Goal: Information Seeking & Learning: Find specific fact

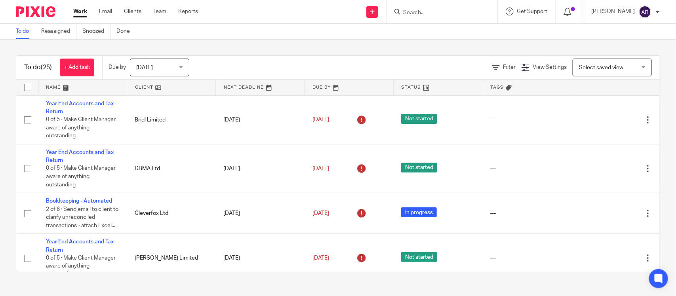
click at [402, 13] on input "Search" at bounding box center [437, 13] width 71 height 7
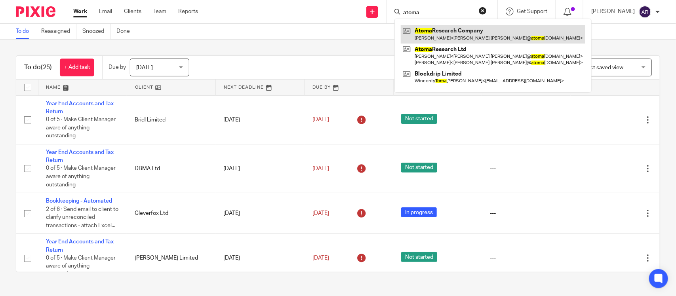
type input "atoma"
click at [432, 36] on link at bounding box center [493, 34] width 185 height 18
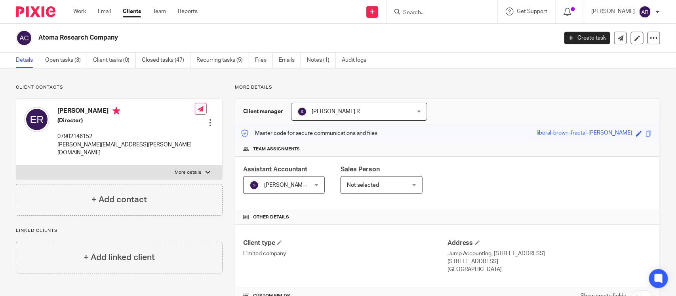
drag, startPoint x: 490, startPoint y: 68, endPoint x: 581, endPoint y: 113, distance: 101.7
click at [490, 68] on div "Details Open tasks (3) Client tasks (0) Closed tasks (47) Recurring tasks (5) F…" at bounding box center [338, 61] width 676 height 16
click at [646, 131] on span at bounding box center [649, 134] width 6 height 6
click at [402, 11] on input "Search" at bounding box center [437, 13] width 71 height 7
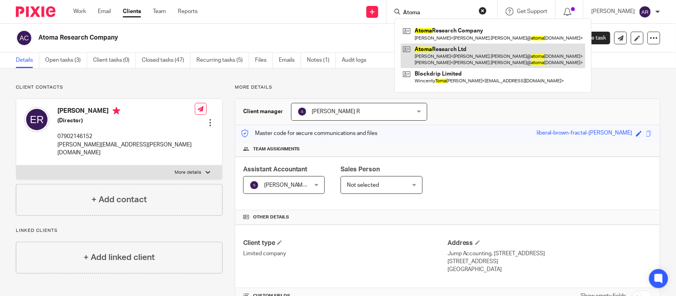
type input "Atoma"
drag, startPoint x: 415, startPoint y: 54, endPoint x: 401, endPoint y: 54, distance: 13.5
click at [401, 54] on link at bounding box center [493, 56] width 185 height 25
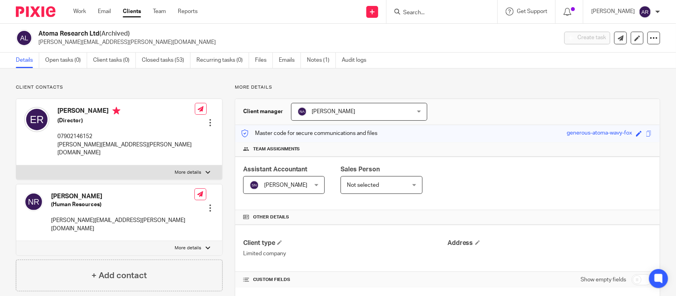
scroll to position [149, 0]
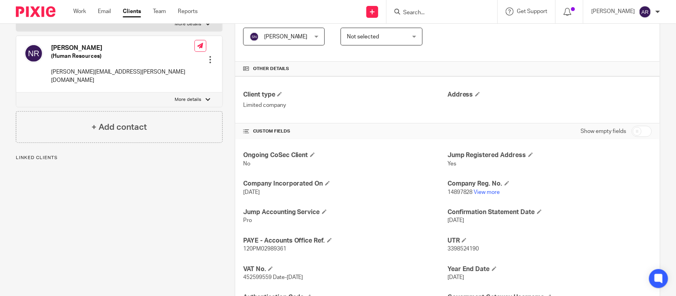
click at [482, 189] on p "14897828 View more" at bounding box center [550, 193] width 204 height 8
click at [482, 191] on link "View more" at bounding box center [487, 193] width 26 height 6
click at [403, 10] on input "Search" at bounding box center [437, 13] width 71 height 7
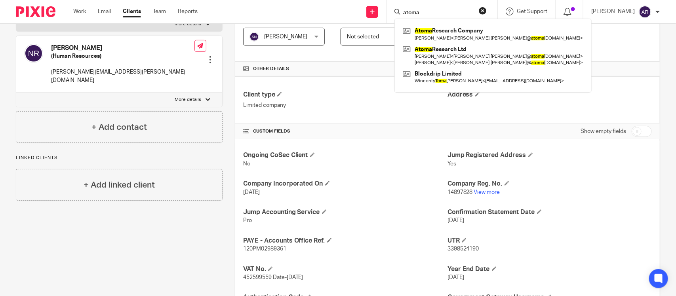
type input "atoma"
drag, startPoint x: 411, startPoint y: 11, endPoint x: 367, endPoint y: 16, distance: 44.2
click at [387, 16] on div "atoma Atoma Research Company Edmund Rawle < edmund.rawle@ atoma research.com > …" at bounding box center [442, 11] width 111 height 23
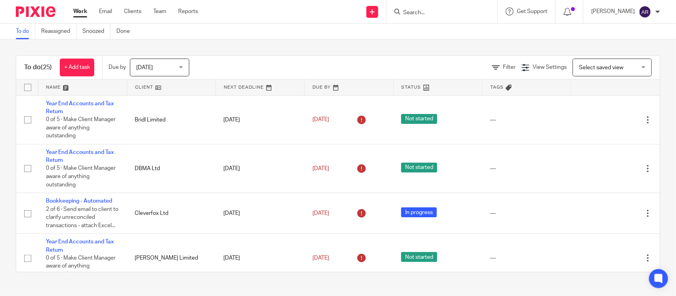
click at [402, 11] on input "Search" at bounding box center [437, 13] width 71 height 7
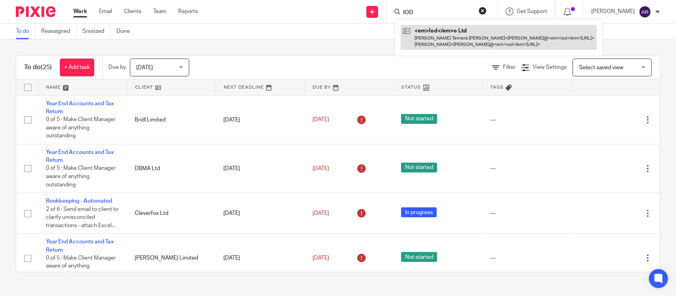
type input "IOD"
click at [401, 36] on link at bounding box center [499, 37] width 196 height 25
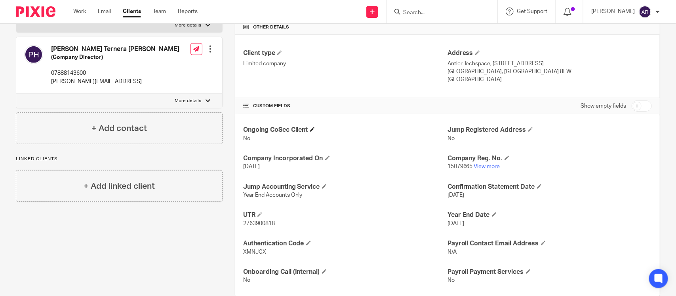
scroll to position [207, 0]
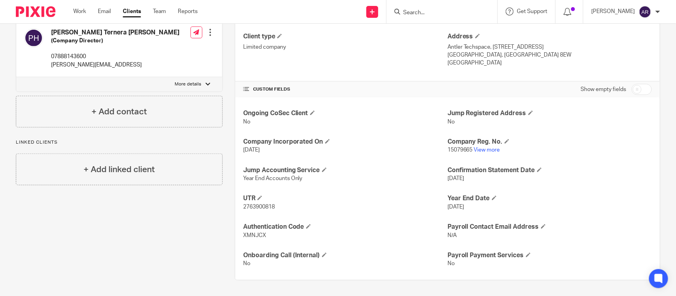
click at [402, 11] on input "Search" at bounding box center [437, 13] width 71 height 7
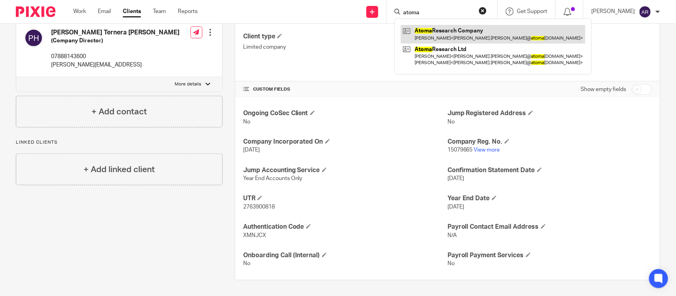
type input "atoma"
click at [431, 34] on link at bounding box center [493, 34] width 185 height 18
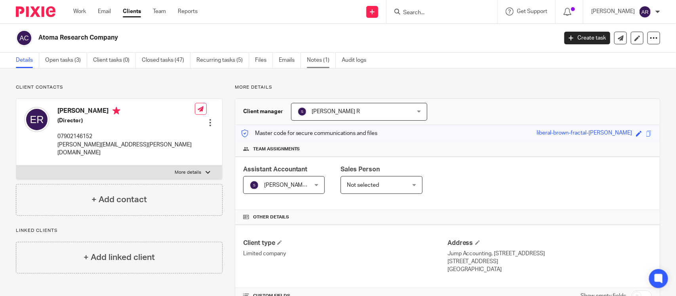
click at [315, 63] on link "Notes (1)" at bounding box center [321, 60] width 29 height 15
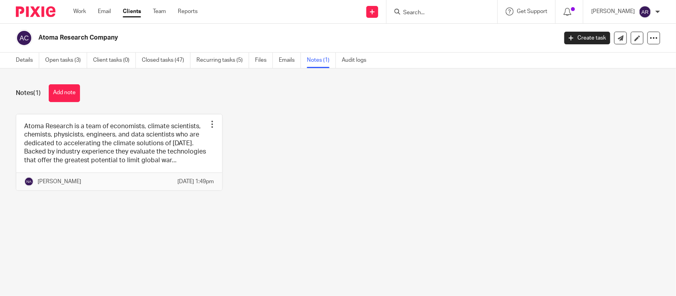
click at [286, 63] on link "Emails" at bounding box center [290, 60] width 22 height 15
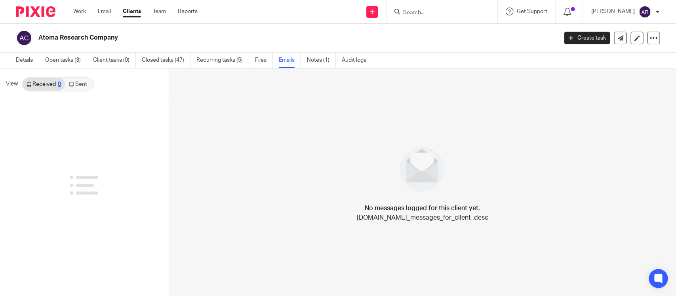
click at [79, 79] on link "Sent" at bounding box center [79, 84] width 28 height 13
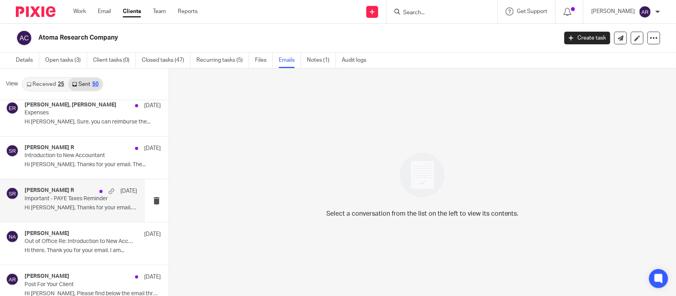
scroll to position [644, 0]
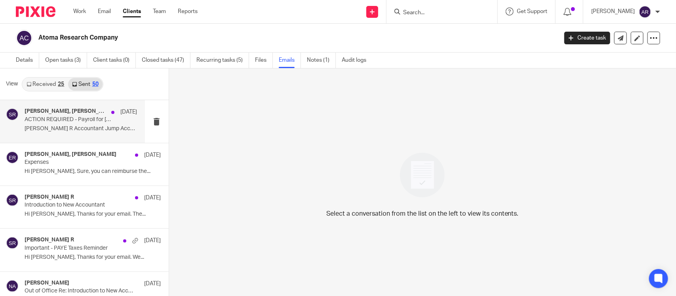
click at [69, 130] on p "Swetha R Accountant Jump Accounting - A Rise..." at bounding box center [81, 129] width 112 height 7
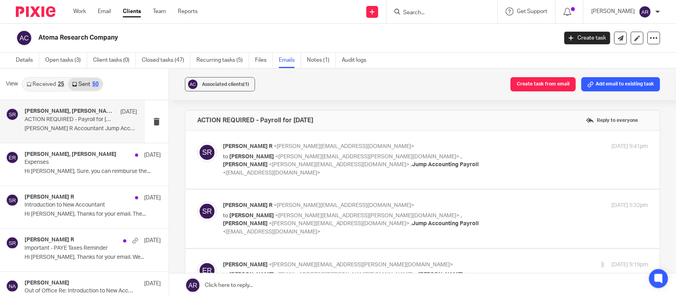
scroll to position [0, 0]
click at [412, 164] on span "Jump Accounting Payroll" at bounding box center [445, 165] width 67 height 6
checkbox input "true"
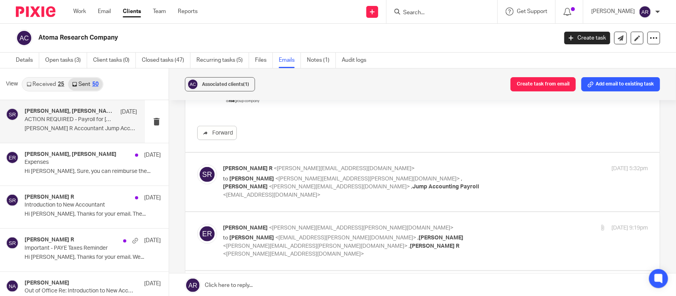
scroll to position [347, 0]
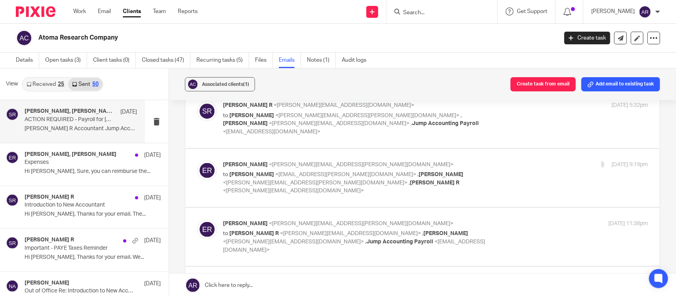
drag, startPoint x: 282, startPoint y: 113, endPoint x: 290, endPoint y: 122, distance: 12.6
click at [412, 121] on span "Jump Accounting Payroll" at bounding box center [445, 124] width 67 height 6
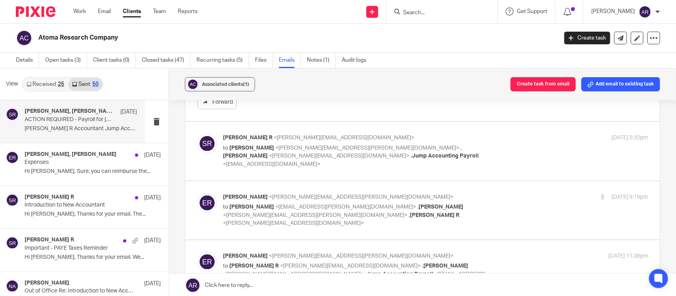
scroll to position [297, 0]
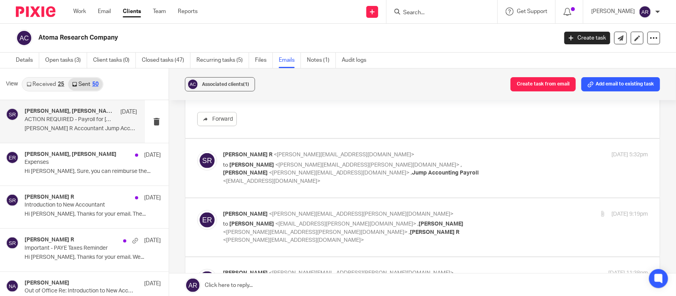
click at [274, 152] on span "<swetha.r@jumpaccounting.co.uk>" at bounding box center [344, 155] width 141 height 6
checkbox input "true"
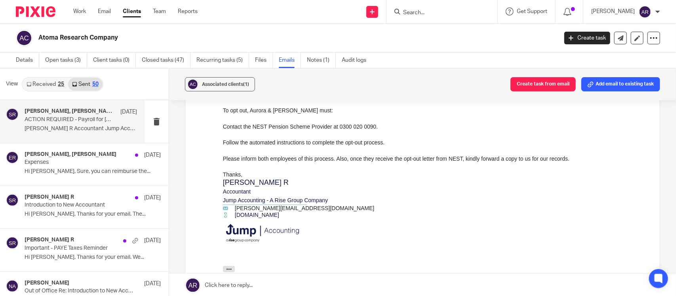
scroll to position [693, 0]
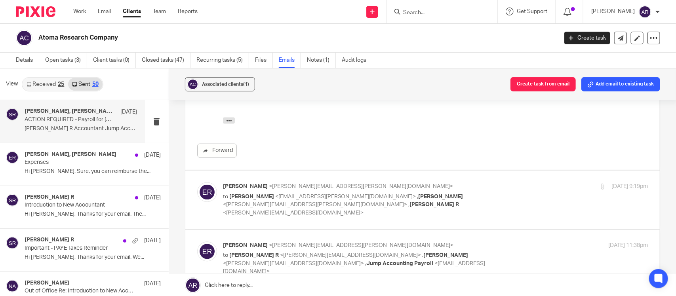
click at [265, 193] on p "to Aurora Vitale <aurora.vitale@atomaresearch.com> , James Dolan <james.dolan@a…" at bounding box center [365, 205] width 284 height 25
checkbox input "true"
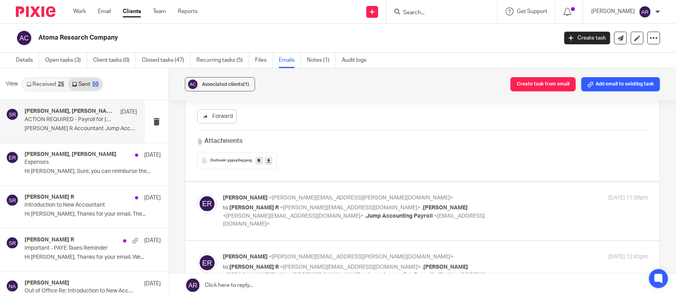
scroll to position [1089, 0]
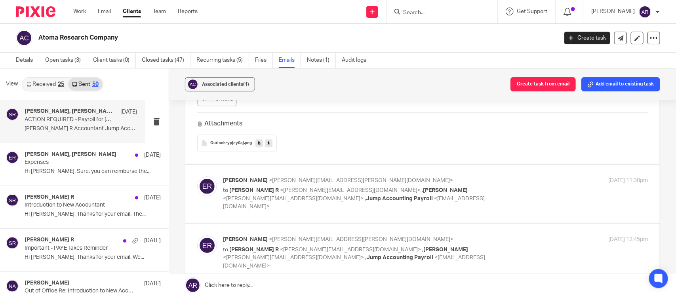
click at [280, 188] on span "<swetha.r@jumpaccounting.co.uk>" at bounding box center [350, 191] width 141 height 6
checkbox input "true"
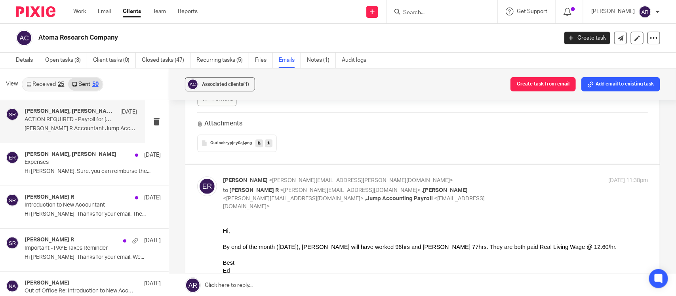
scroll to position [1139, 0]
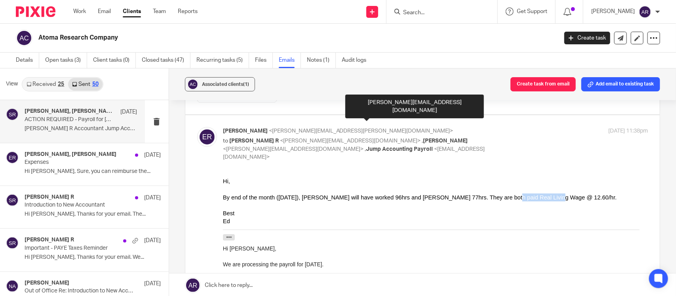
drag, startPoint x: 474, startPoint y: 196, endPoint x: 514, endPoint y: 196, distance: 39.6
click at [514, 196] on div "By end of the month (Mon 30th June), Aurora will have worked 96hrs and James 77…" at bounding box center [435, 197] width 425 height 8
copy div "Real Living Wage"
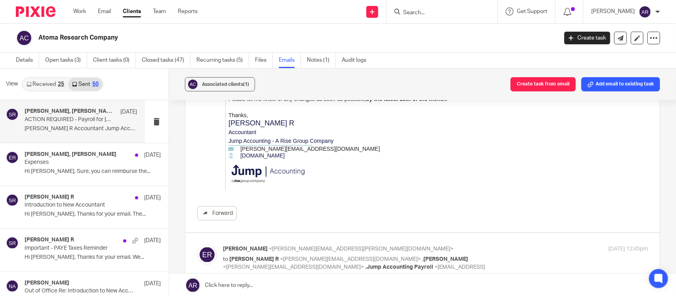
scroll to position [1733, 0]
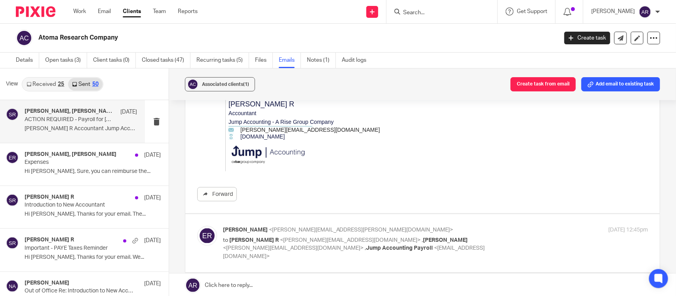
click at [277, 227] on span "<edmund.rawle@atomaresearch.com>" at bounding box center [361, 230] width 185 height 6
checkbox input "true"
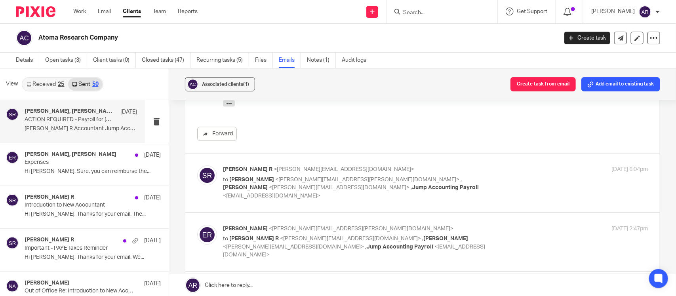
scroll to position [2376, 0]
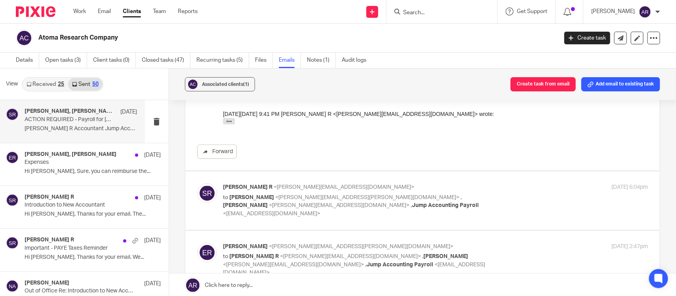
drag, startPoint x: 274, startPoint y: 157, endPoint x: 299, endPoint y: 157, distance: 25.3
click at [275, 195] on span "<edmund.rawle@atomaresearch.com>" at bounding box center [367, 198] width 185 height 6
checkbox input "true"
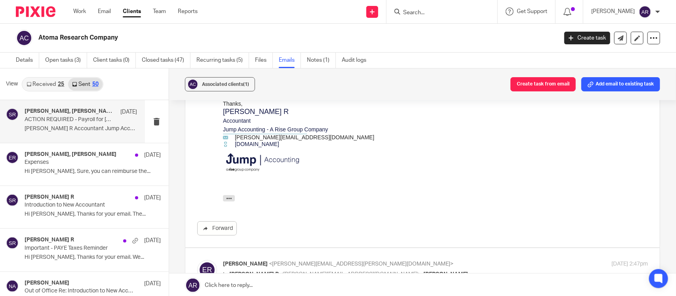
scroll to position [2673, 0]
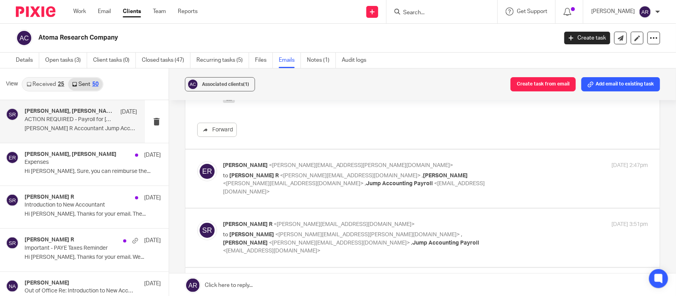
click at [274, 163] on span "<edmund.rawle@atomaresearch.com>" at bounding box center [361, 166] width 185 height 6
checkbox input "true"
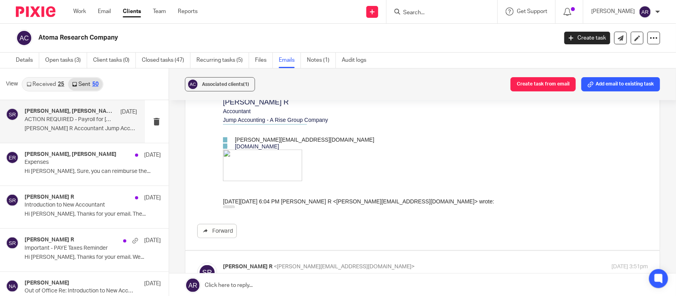
scroll to position [3020, 0]
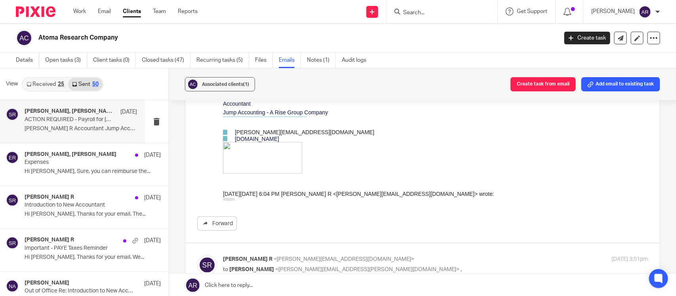
click at [291, 244] on label at bounding box center [422, 273] width 474 height 58
click at [197, 255] on input "checkbox" at bounding box center [197, 255] width 0 height 0
checkbox input "true"
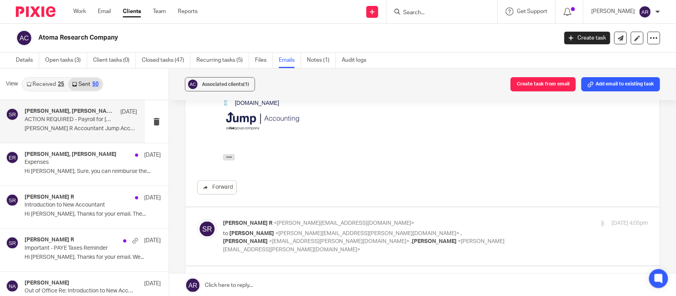
scroll to position [3317, 0]
click at [283, 229] on span "<edmund.rawle@atomaresearch.com>" at bounding box center [367, 232] width 185 height 6
checkbox input "true"
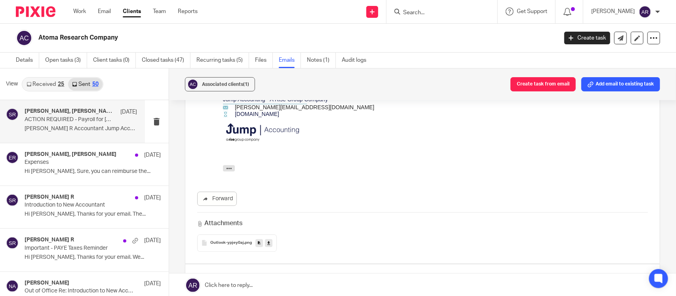
scroll to position [3614, 0]
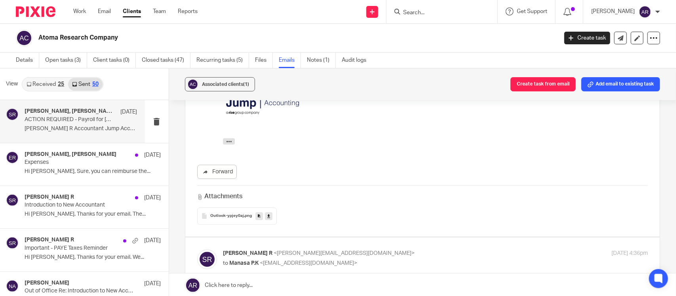
click at [287, 250] on p "Swetha R <swetha.r@jumpaccounting.co.uk>" at bounding box center [365, 254] width 284 height 8
click at [274, 251] on span "<swetha.r@jumpaccounting.co.uk>" at bounding box center [344, 254] width 141 height 6
checkbox input "true"
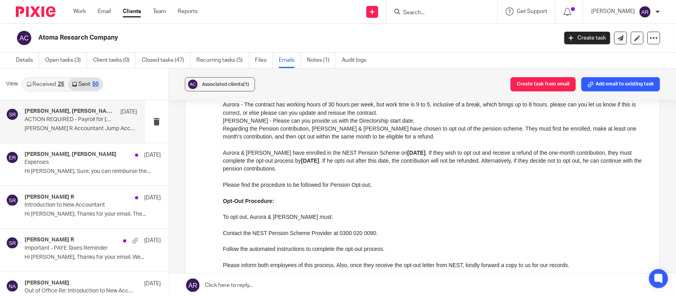
scroll to position [446, 0]
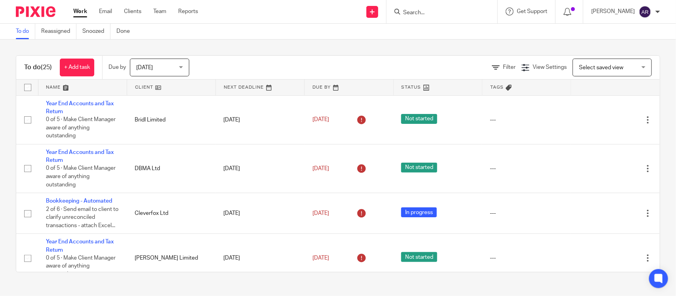
click at [402, 10] on input "Search" at bounding box center [437, 13] width 71 height 7
type input "tcs"
click at [401, 30] on link at bounding box center [450, 31] width 98 height 12
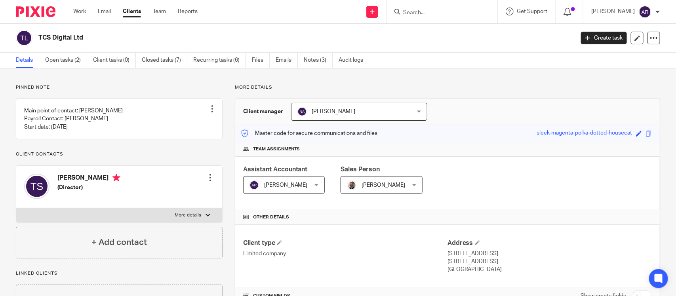
click at [217, 33] on div "TCS Digital Ltd" at bounding box center [292, 38] width 553 height 17
click at [222, 36] on h2 "TCS Digital Ltd" at bounding box center [250, 38] width 425 height 8
drag, startPoint x: 59, startPoint y: 38, endPoint x: 108, endPoint y: 38, distance: 48.3
click at [107, 38] on h2 "TCS Digital Ltd" at bounding box center [250, 38] width 425 height 8
copy h2 "TCS Digital Ltd"
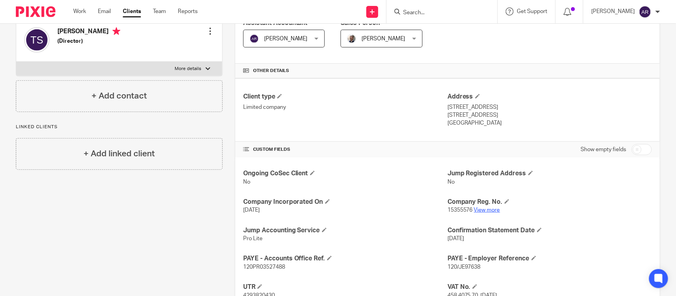
scroll to position [149, 0]
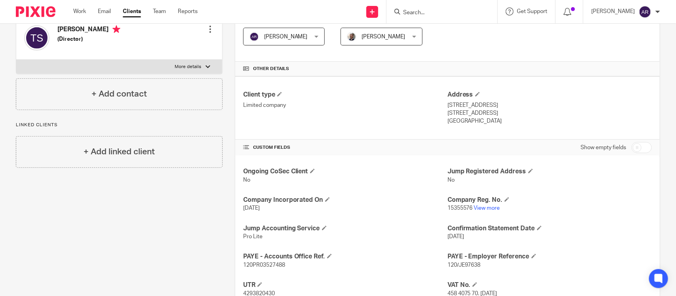
click at [250, 208] on span "[DATE]" at bounding box center [251, 209] width 17 height 6
copy p "[DATE]"
click at [480, 208] on link "View more" at bounding box center [487, 209] width 26 height 6
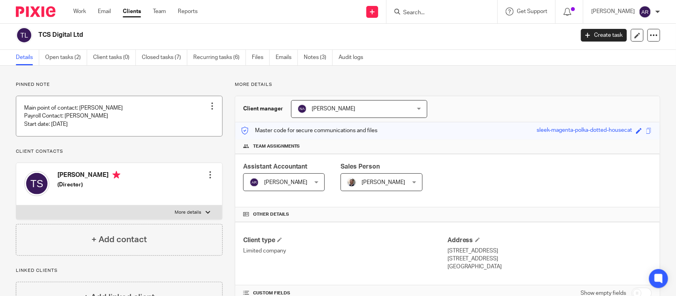
scroll to position [0, 0]
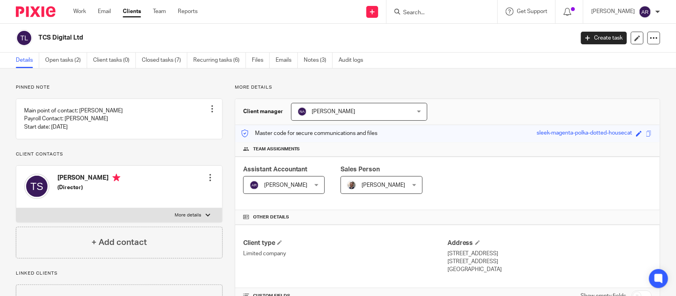
drag, startPoint x: 40, startPoint y: 35, endPoint x: 114, endPoint y: 35, distance: 74.1
click at [113, 35] on h2 "TCS Digital Ltd" at bounding box center [250, 38] width 425 height 8
copy h2 "TCS Digital Ltd"
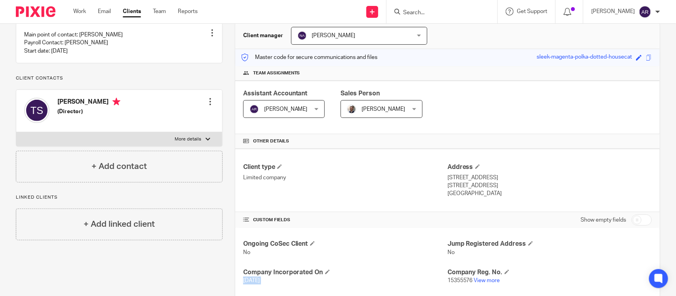
scroll to position [264, 0]
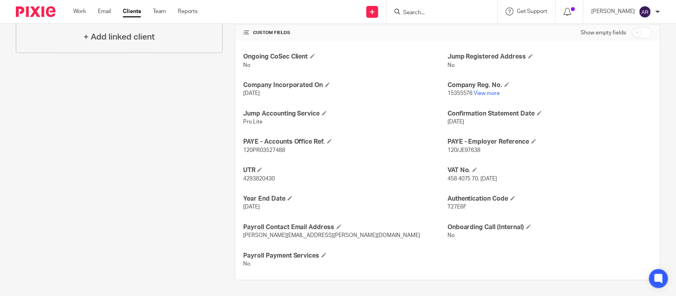
click at [262, 177] on span "4293820430" at bounding box center [259, 179] width 32 height 6
copy span "4293820430"
click at [450, 176] on span "458 4075 70. [DATE]" at bounding box center [473, 179] width 50 height 6
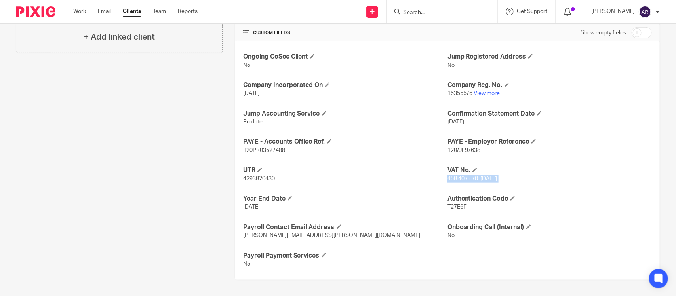
click at [450, 176] on span "458 4075 70. [DATE]" at bounding box center [473, 179] width 50 height 6
click at [454, 179] on span "458 4075 70. [DATE]" at bounding box center [473, 179] width 50 height 6
drag, startPoint x: 472, startPoint y: 179, endPoint x: 461, endPoint y: 178, distance: 10.7
click at [461, 178] on span "458 4075 70. [DATE]" at bounding box center [473, 179] width 50 height 6
drag, startPoint x: 474, startPoint y: 176, endPoint x: 436, endPoint y: 175, distance: 38.8
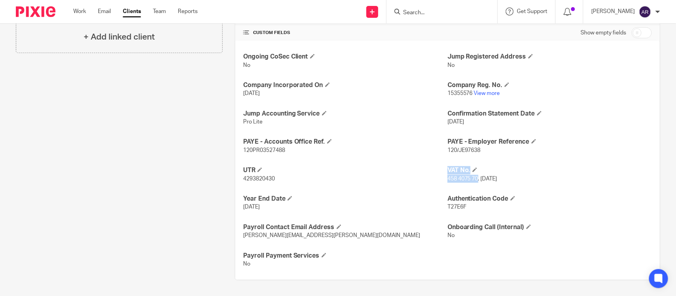
click at [436, 175] on div "Ongoing CoSec Client No Jump Registered Address No Company Incorporated On [DAT…" at bounding box center [447, 160] width 425 height 239
click at [457, 177] on span "458 4075 70. [DATE]" at bounding box center [473, 179] width 50 height 6
click at [476, 177] on span "458 4075 70. [DATE]" at bounding box center [473, 179] width 50 height 6
drag, startPoint x: 475, startPoint y: 177, endPoint x: 441, endPoint y: 177, distance: 34.5
click at [441, 177] on div "Ongoing CoSec Client No Jump Registered Address No Company Incorporated On [DAT…" at bounding box center [447, 160] width 425 height 239
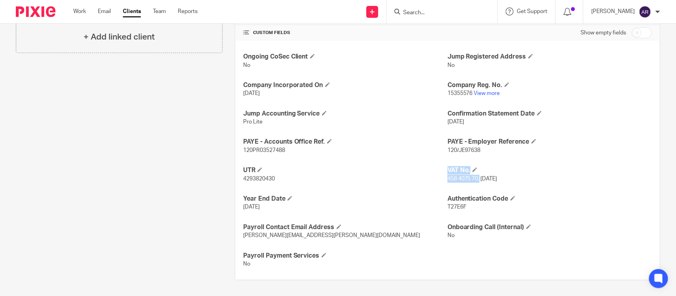
click at [448, 179] on span "458 4075 70. [DATE]" at bounding box center [473, 179] width 50 height 6
drag, startPoint x: 444, startPoint y: 179, endPoint x: 474, endPoint y: 179, distance: 30.1
click at [474, 179] on span "458 4075 70. [DATE]" at bounding box center [473, 179] width 50 height 6
copy span "458 4075 70"
drag, startPoint x: 242, startPoint y: 236, endPoint x: 302, endPoint y: 234, distance: 59.8
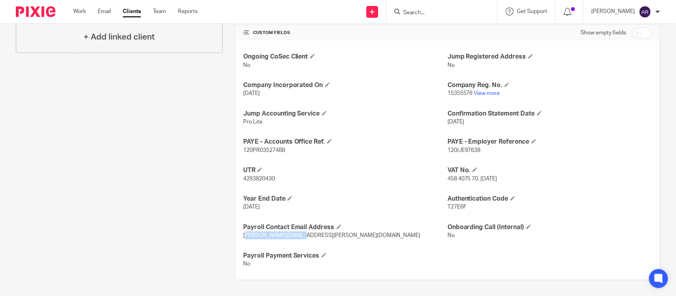
click at [302, 234] on span "[PERSON_NAME][EMAIL_ADDRESS][PERSON_NAME][DOMAIN_NAME]" at bounding box center [331, 236] width 177 height 6
drag, startPoint x: 240, startPoint y: 236, endPoint x: 321, endPoint y: 236, distance: 80.8
click at [321, 236] on p "[PERSON_NAME][EMAIL_ADDRESS][PERSON_NAME][DOMAIN_NAME]" at bounding box center [345, 236] width 204 height 8
copy span "[PERSON_NAME][EMAIL_ADDRESS][PERSON_NAME][DOMAIN_NAME]"
click at [381, 231] on h4 "Payroll Contact Email Address" at bounding box center [345, 227] width 204 height 8
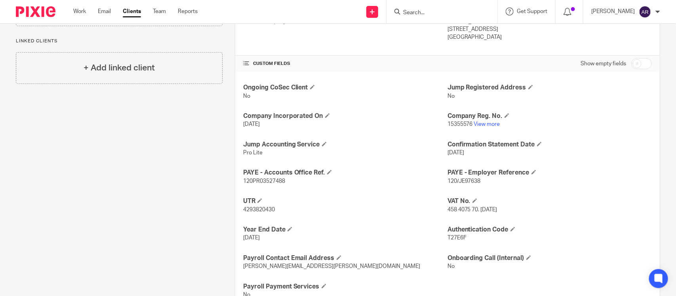
scroll to position [215, 0]
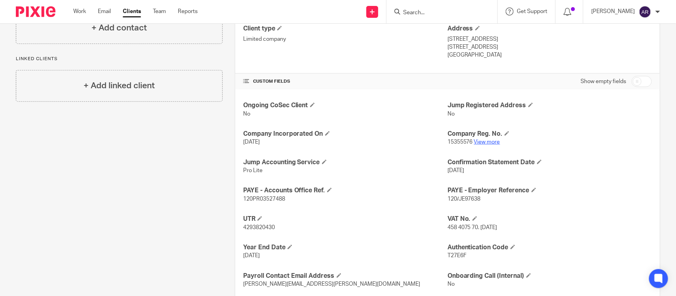
click at [484, 142] on link "View more" at bounding box center [487, 142] width 26 height 6
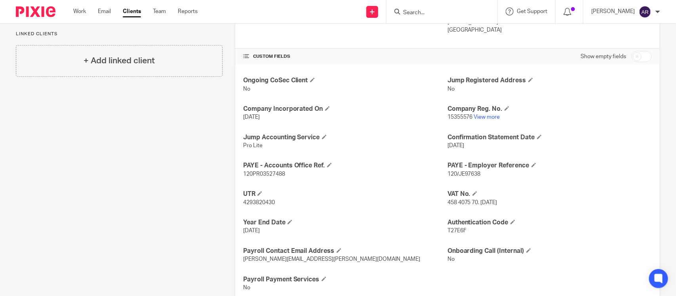
scroll to position [264, 0]
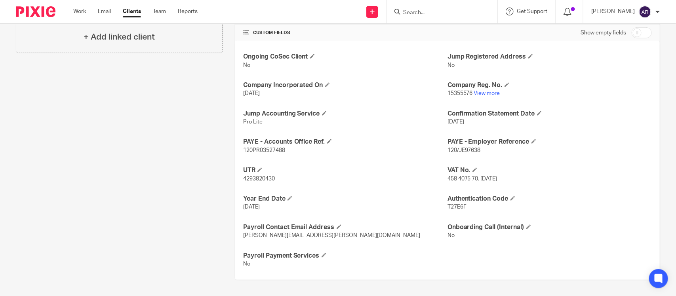
click at [452, 207] on span "T27E6F" at bounding box center [457, 207] width 19 height 6
copy span "T27E6F"
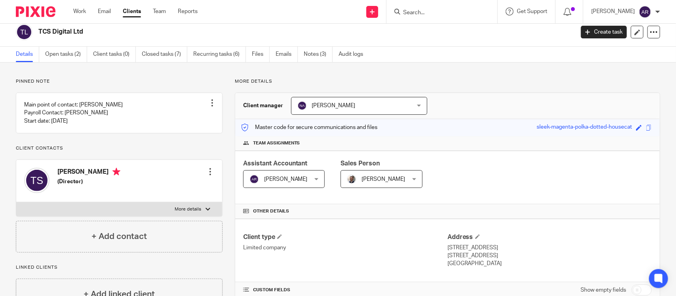
scroll to position [0, 0]
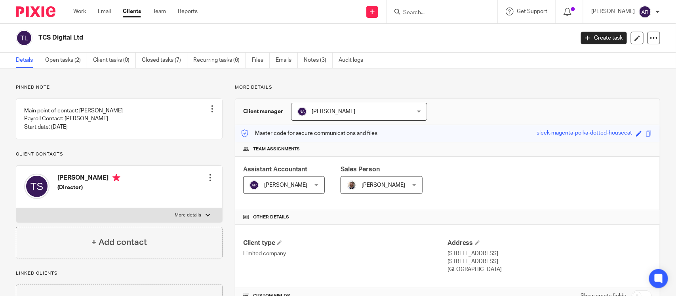
click at [170, 86] on p "Pinned note" at bounding box center [119, 87] width 207 height 6
